Goal: Find specific page/section: Find specific page/section

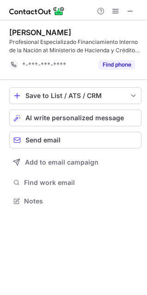
scroll to position [195, 147]
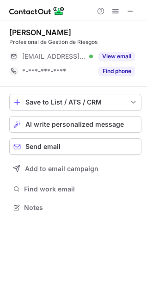
scroll to position [201, 147]
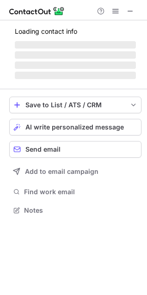
scroll to position [210, 147]
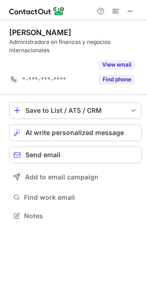
scroll to position [195, 147]
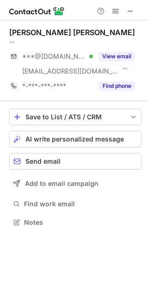
scroll to position [216, 147]
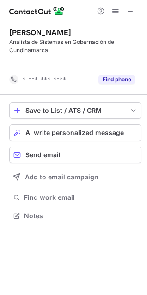
scroll to position [195, 147]
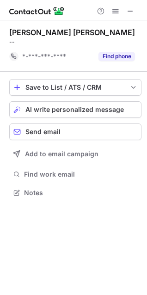
scroll to position [187, 147]
